Goal: Information Seeking & Learning: Learn about a topic

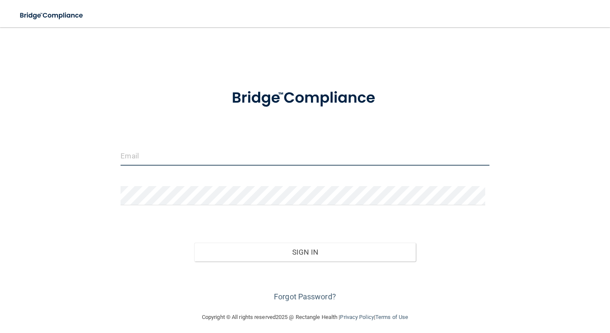
click at [167, 159] on input "email" at bounding box center [305, 156] width 368 height 19
type input "eureka.charles@ameridentco.com"
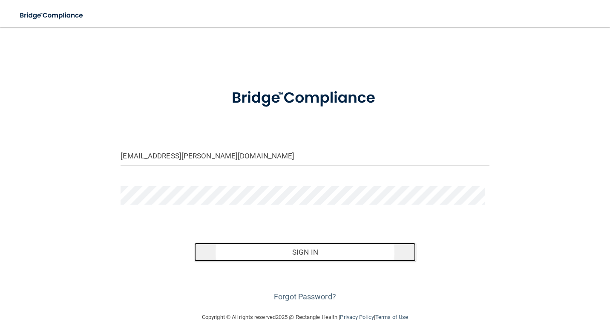
click at [303, 250] on button "Sign In" at bounding box center [304, 252] width 221 height 19
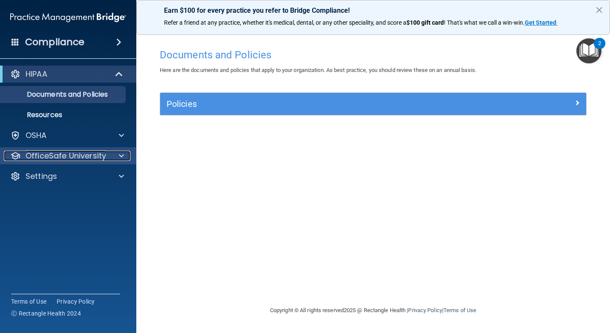
click at [75, 154] on p "OfficeSafe University" at bounding box center [66, 156] width 81 height 10
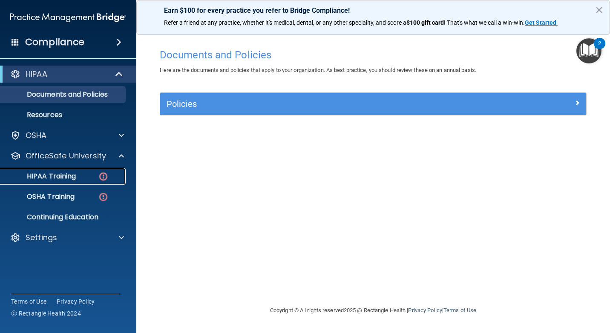
click at [64, 172] on p "HIPAA Training" at bounding box center [41, 176] width 70 height 9
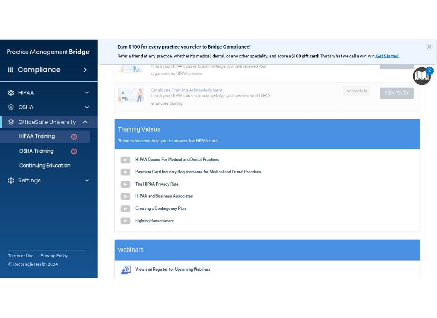
scroll to position [256, 0]
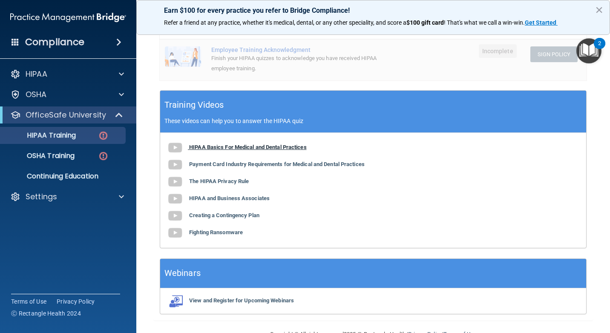
click at [214, 149] on b "HIPAA Basics For Medical and Dental Practices" at bounding box center [248, 147] width 118 height 6
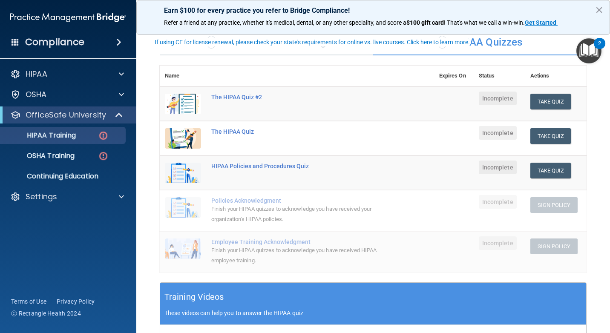
scroll to position [43, 0]
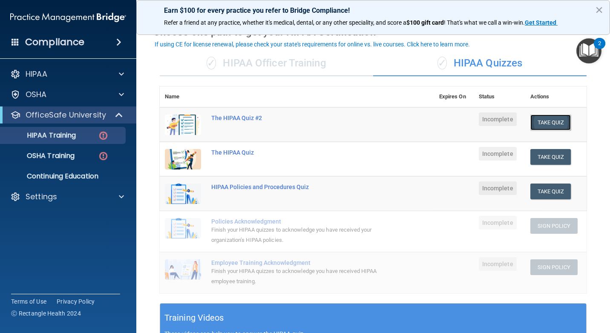
click at [558, 121] on button "Take Quiz" at bounding box center [550, 123] width 41 height 16
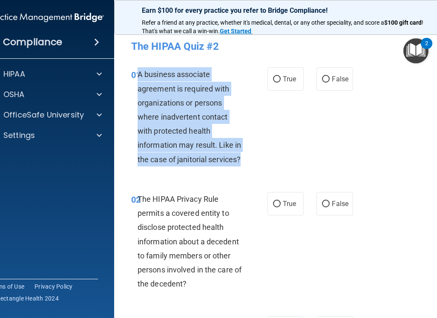
drag, startPoint x: 136, startPoint y: 72, endPoint x: 240, endPoint y: 159, distance: 135.2
click at [240, 159] on div "A business associate agreement is required with organizations or persons where …" at bounding box center [194, 116] width 112 height 99
copy span "A business associate agreement is required with organizations or persons where …"
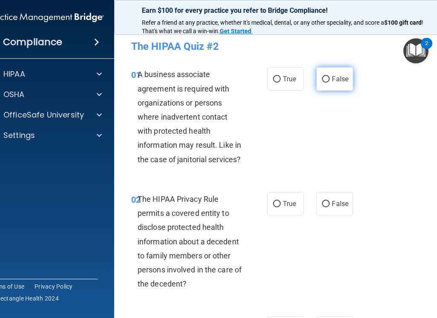
click at [316, 81] on label "False" at bounding box center [334, 78] width 36 height 23
click at [322, 81] on input "False" at bounding box center [326, 79] width 8 height 6
radio input "true"
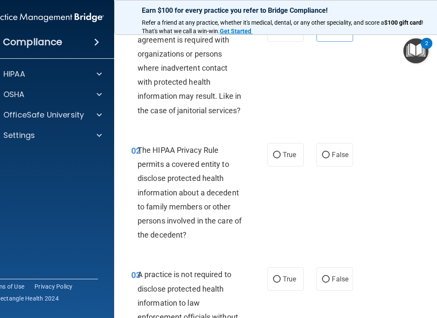
scroll to position [85, 0]
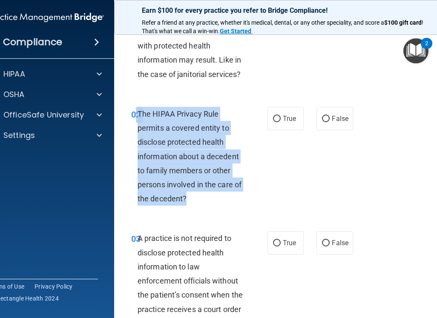
drag, startPoint x: 134, startPoint y: 110, endPoint x: 240, endPoint y: 194, distance: 135.5
click at [240, 194] on div "02 The HIPAA Privacy Rule permits a covered entity to disclose protected health…" at bounding box center [199, 159] width 162 height 104
copy div "2 The HIPAA Privacy Rule permits a covered entity to disclose protected health …"
click at [275, 119] on input "True" at bounding box center [277, 119] width 8 height 6
radio input "true"
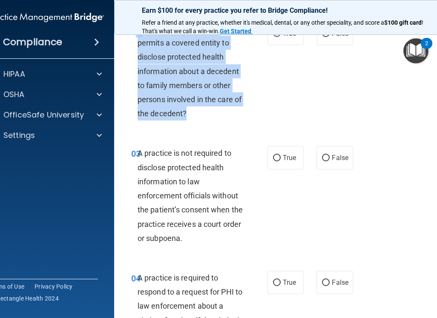
scroll to position [213, 0]
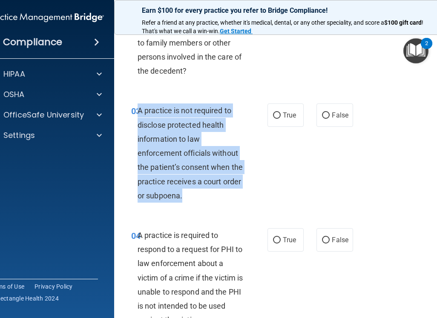
drag, startPoint x: 135, startPoint y: 109, endPoint x: 236, endPoint y: 193, distance: 131.3
click at [236, 193] on div "A practice is not required to disclose protected health information to law enfo…" at bounding box center [194, 153] width 112 height 99
copy span "A practice is not required to disclose protected health information to law enfo…"
click at [275, 117] on input "True" at bounding box center [277, 115] width 8 height 6
radio input "true"
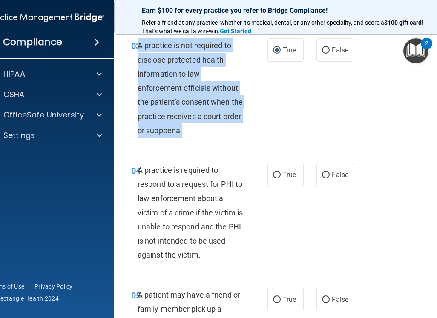
scroll to position [298, 0]
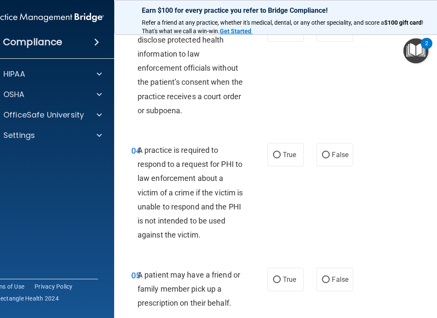
click at [133, 147] on span "04" at bounding box center [135, 151] width 9 height 10
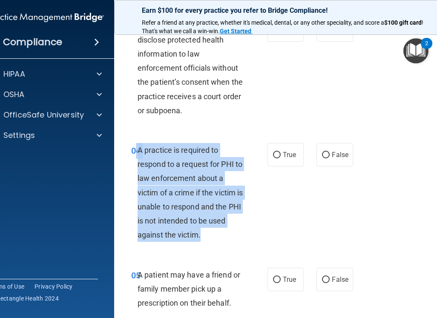
drag, startPoint x: 133, startPoint y: 147, endPoint x: 232, endPoint y: 231, distance: 129.4
click at [232, 231] on div "04 A practice is required to respond to a request for PHI to law enforcement ab…" at bounding box center [199, 195] width 162 height 104
copy div "4 A practice is required to respond to a request for PHI to law enforcement abo…"
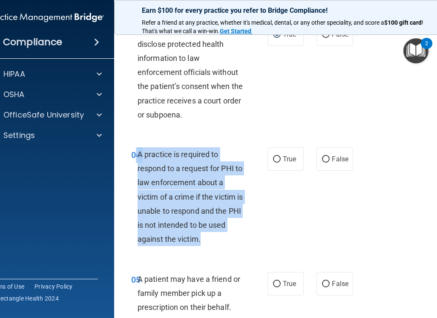
scroll to position [326, 0]
